Goal: Information Seeking & Learning: Learn about a topic

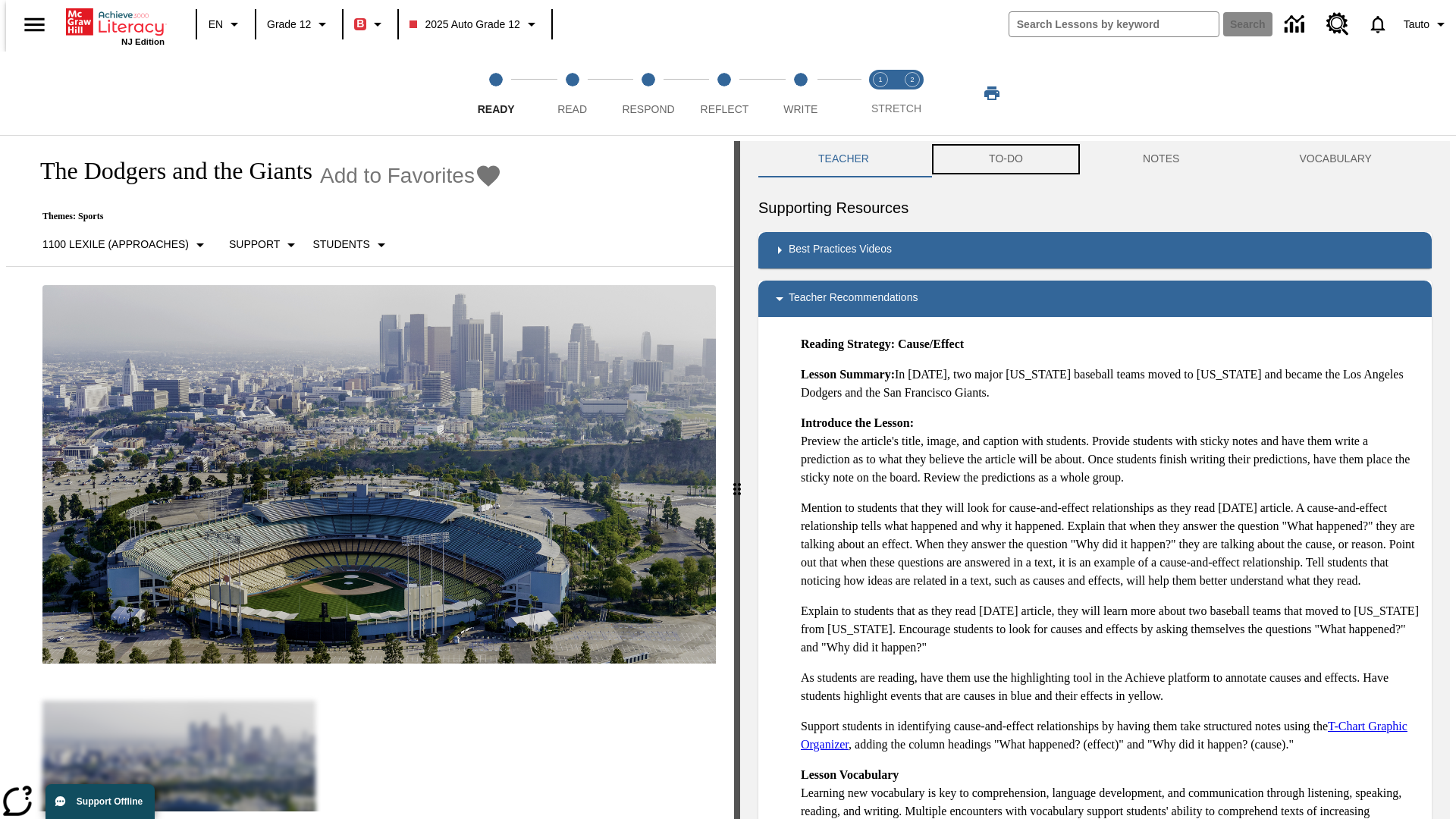
click at [1005, 159] on button "TO-DO" at bounding box center [1006, 159] width 154 height 36
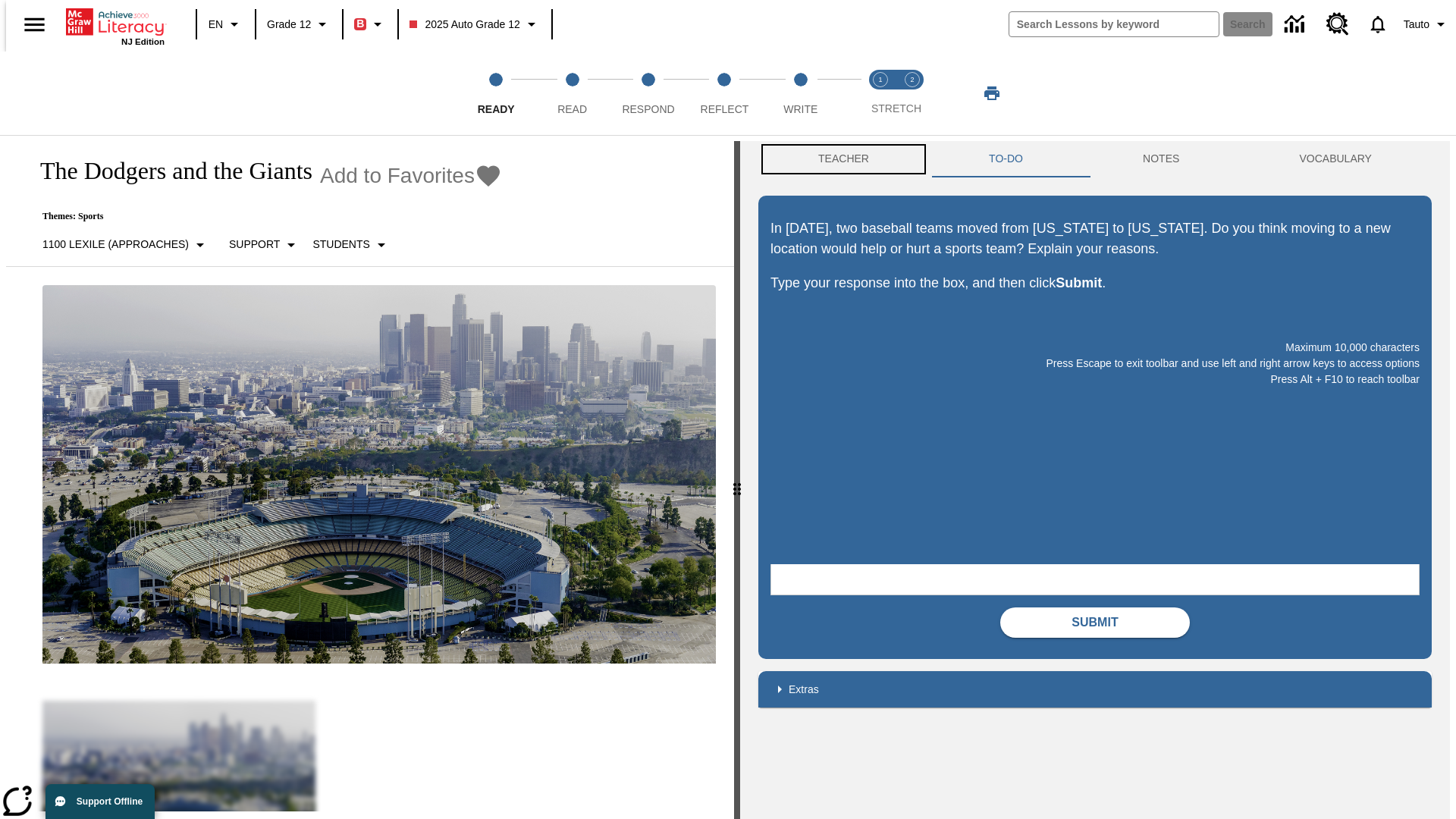
scroll to position [1, 0]
click at [838, 159] on button "Teacher" at bounding box center [843, 158] width 171 height 36
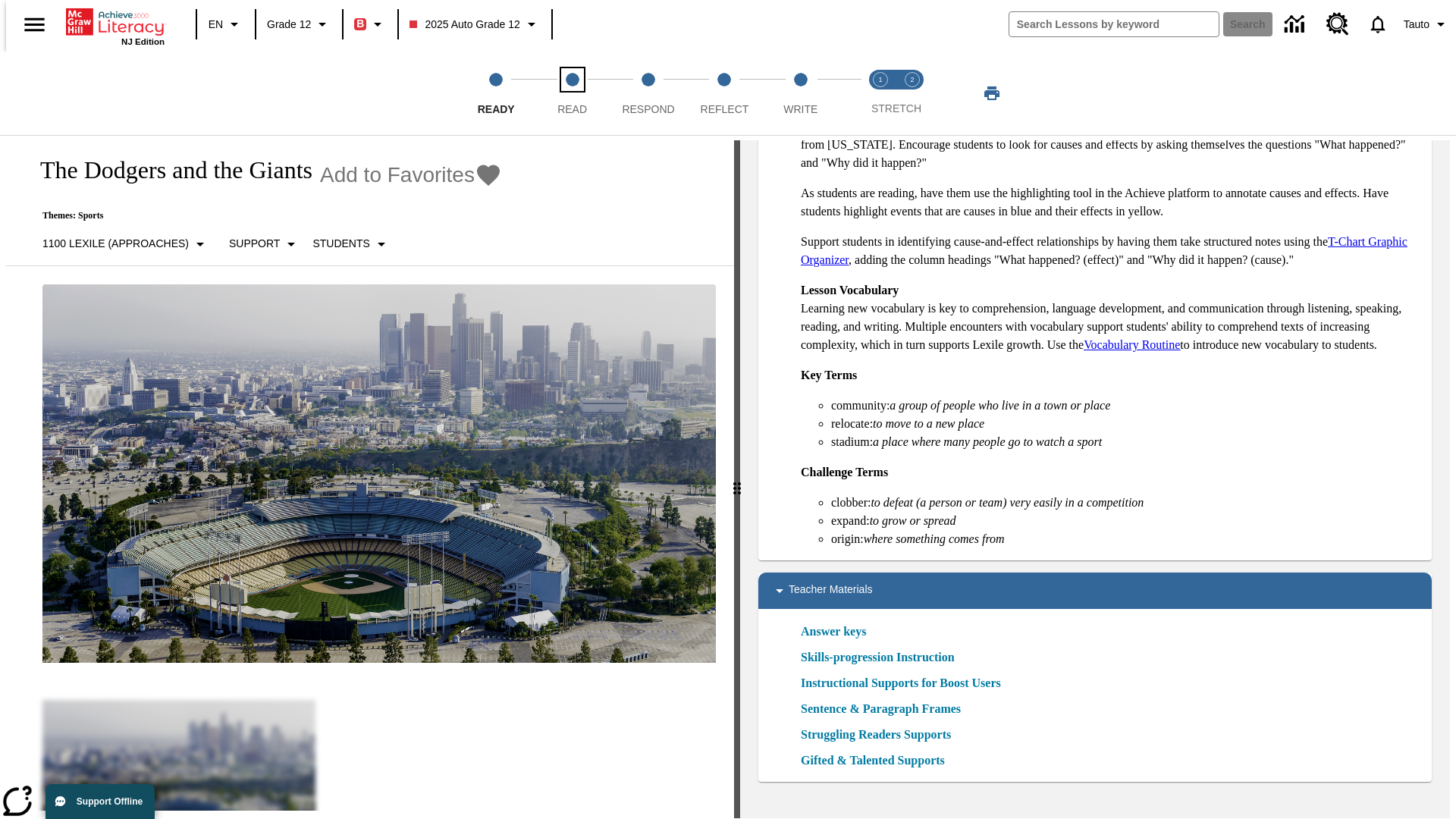
click at [572, 94] on span "Read" at bounding box center [572, 103] width 29 height 27
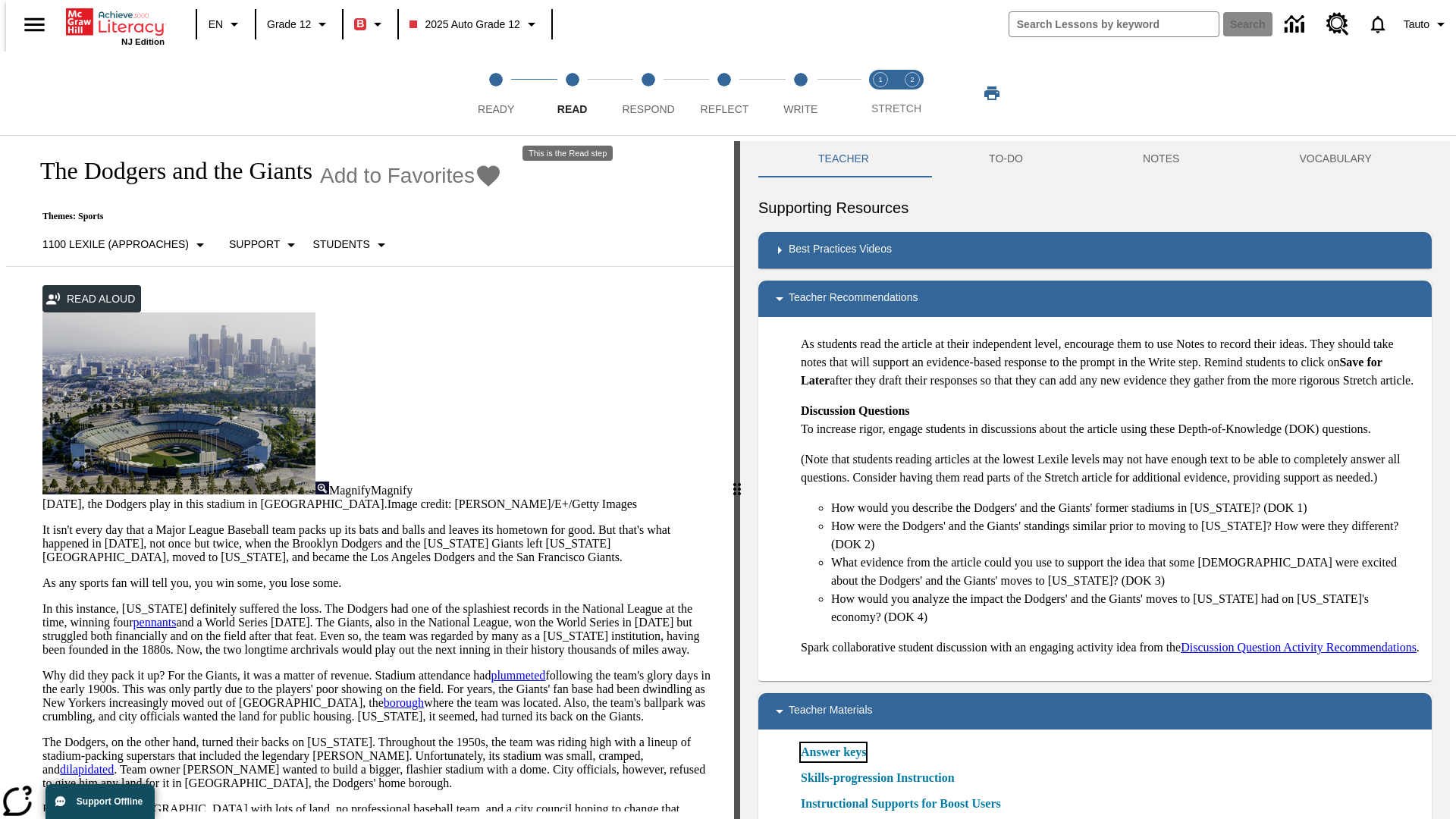
click at [832, 761] on link "Answer keys" at bounding box center [833, 752] width 65 height 19
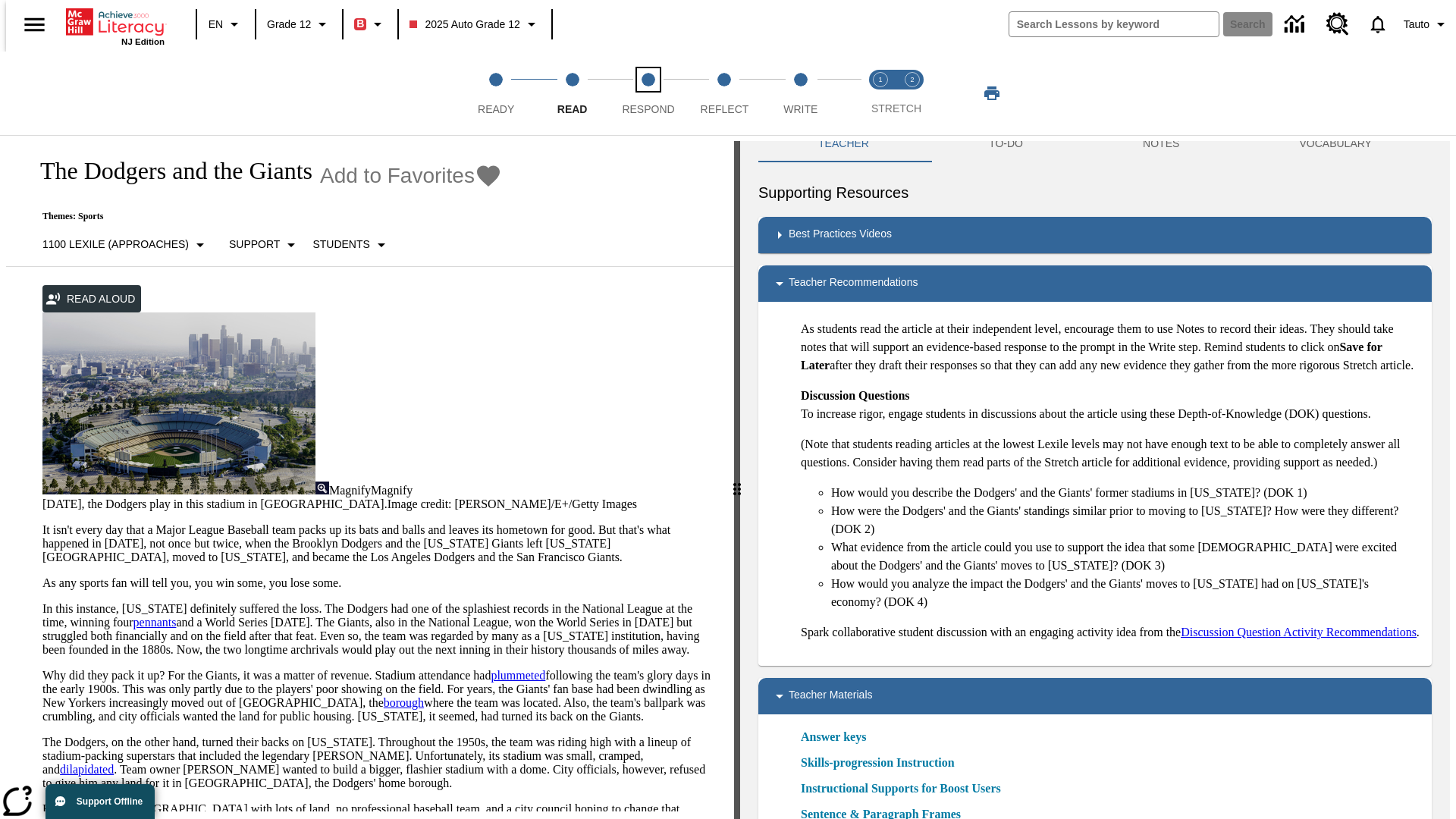
click at [648, 94] on span "Respond" at bounding box center [648, 103] width 53 height 27
